Goal: Information Seeking & Learning: Learn about a topic

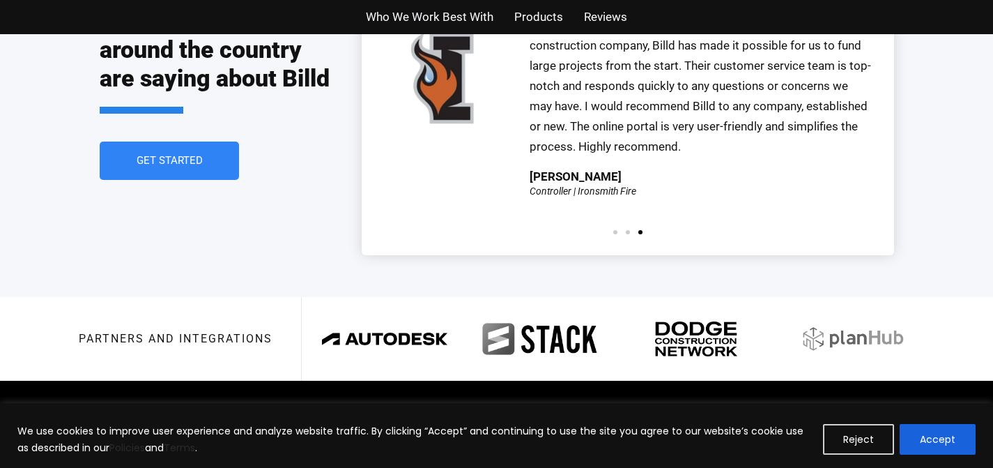
scroll to position [3278, 0]
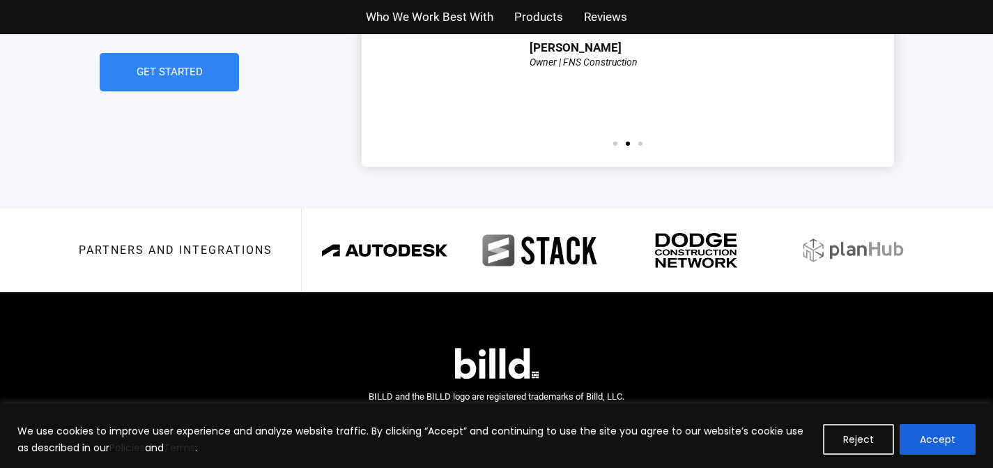
click at [442, 17] on span "Who We Work Best With" at bounding box center [430, 17] width 128 height 20
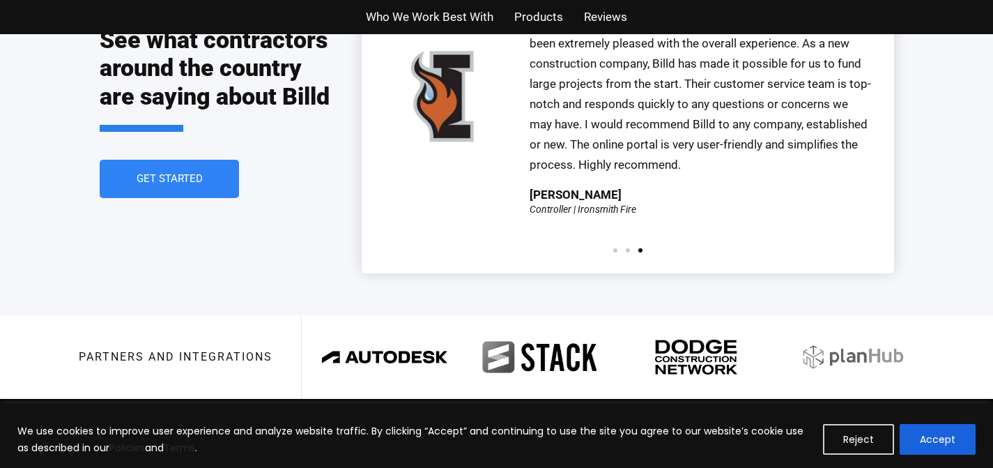
scroll to position [3278, 0]
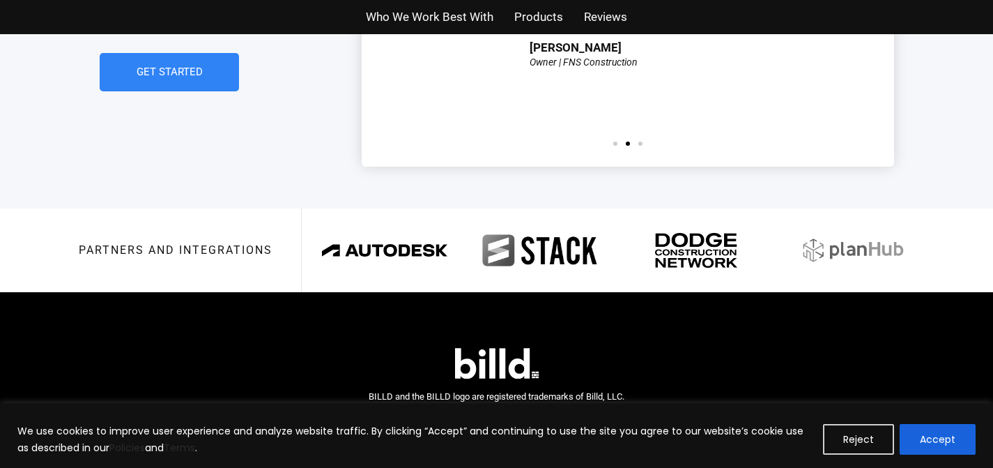
click at [554, 26] on span "Products" at bounding box center [538, 17] width 49 height 20
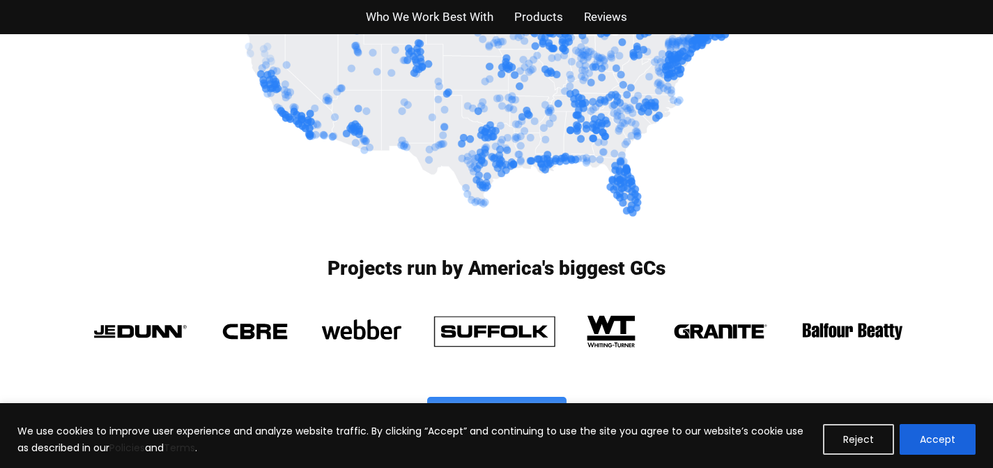
scroll to position [838, 0]
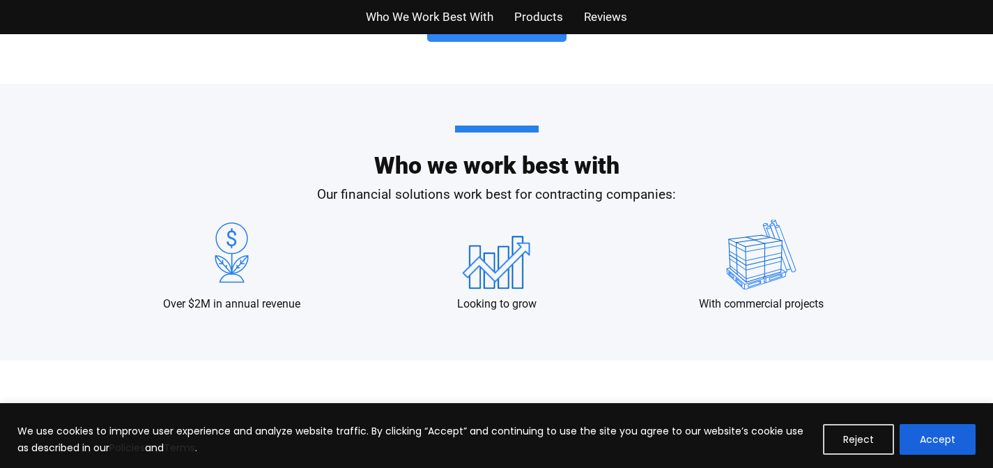
click at [556, 232] on div "Looking to grow" at bounding box center [496, 266] width 251 height 92
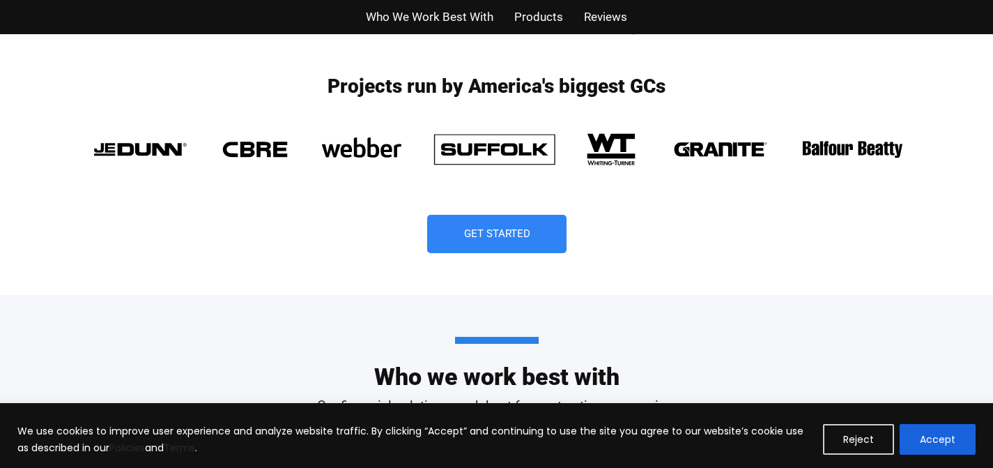
click at [452, 229] on link "Get Started" at bounding box center [496, 234] width 139 height 38
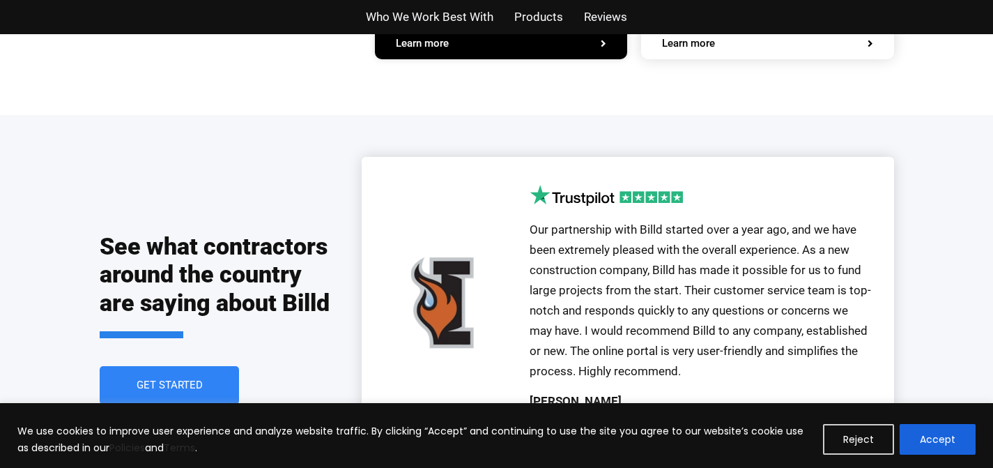
scroll to position [2990, 0]
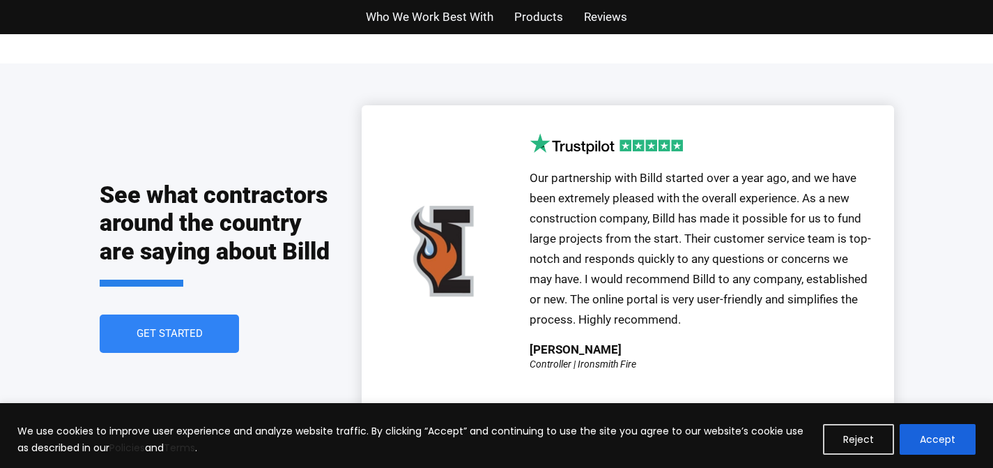
click at [380, 22] on span "Who We Work Best With" at bounding box center [430, 17] width 128 height 20
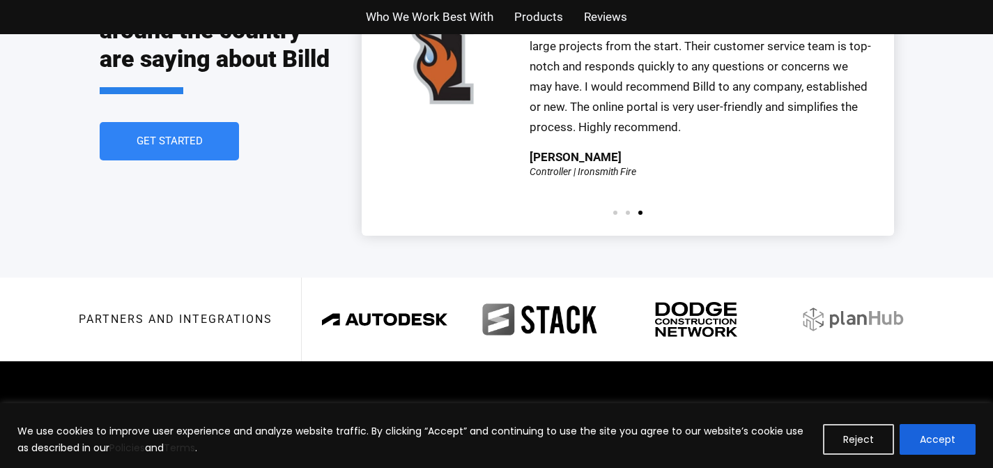
scroll to position [3278, 0]
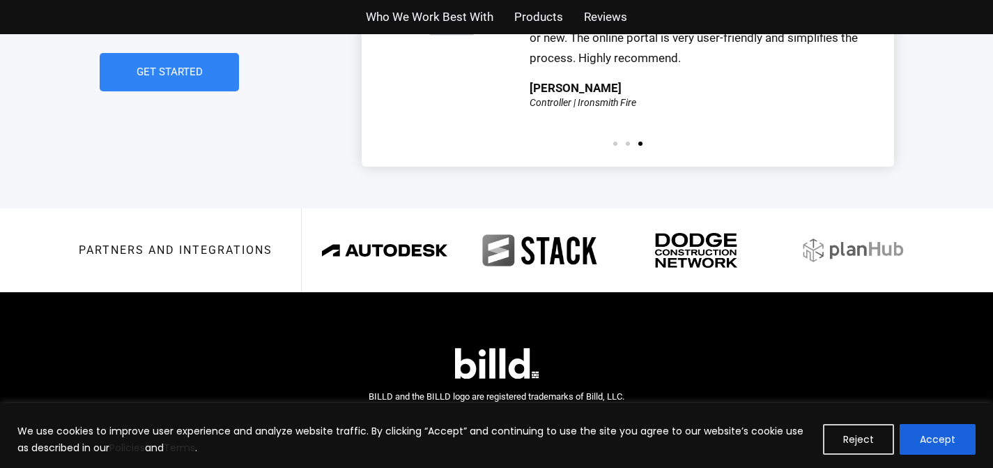
click at [596, 231] on img at bounding box center [540, 250] width 125 height 49
